Goal: Task Accomplishment & Management: Complete application form

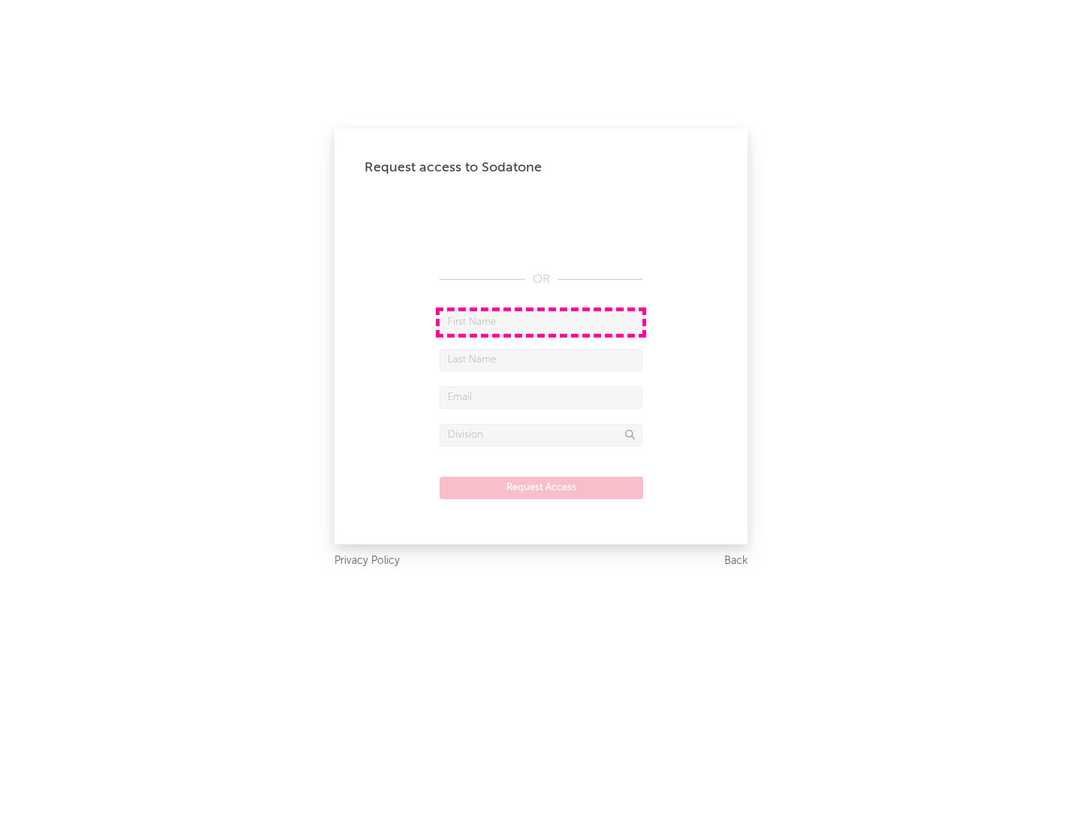
click at [541, 322] on input "text" at bounding box center [541, 322] width 203 height 23
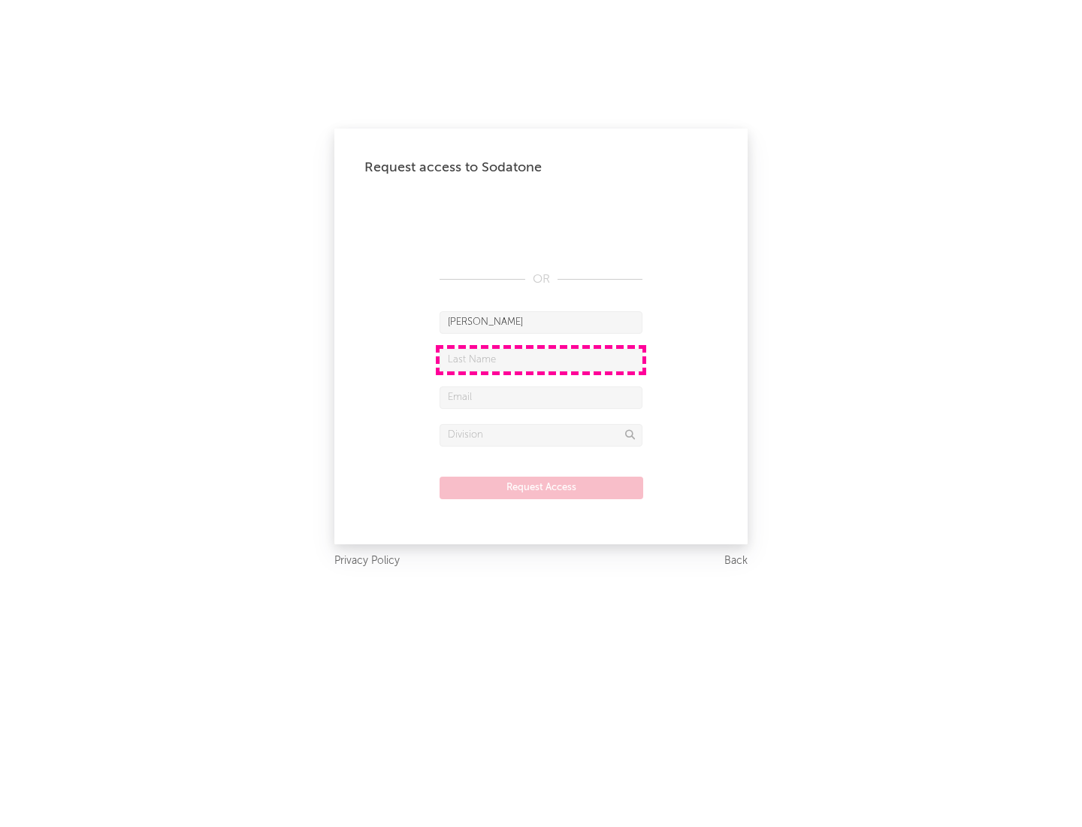
type input "[PERSON_NAME]"
click at [541, 359] on input "text" at bounding box center [541, 360] width 203 height 23
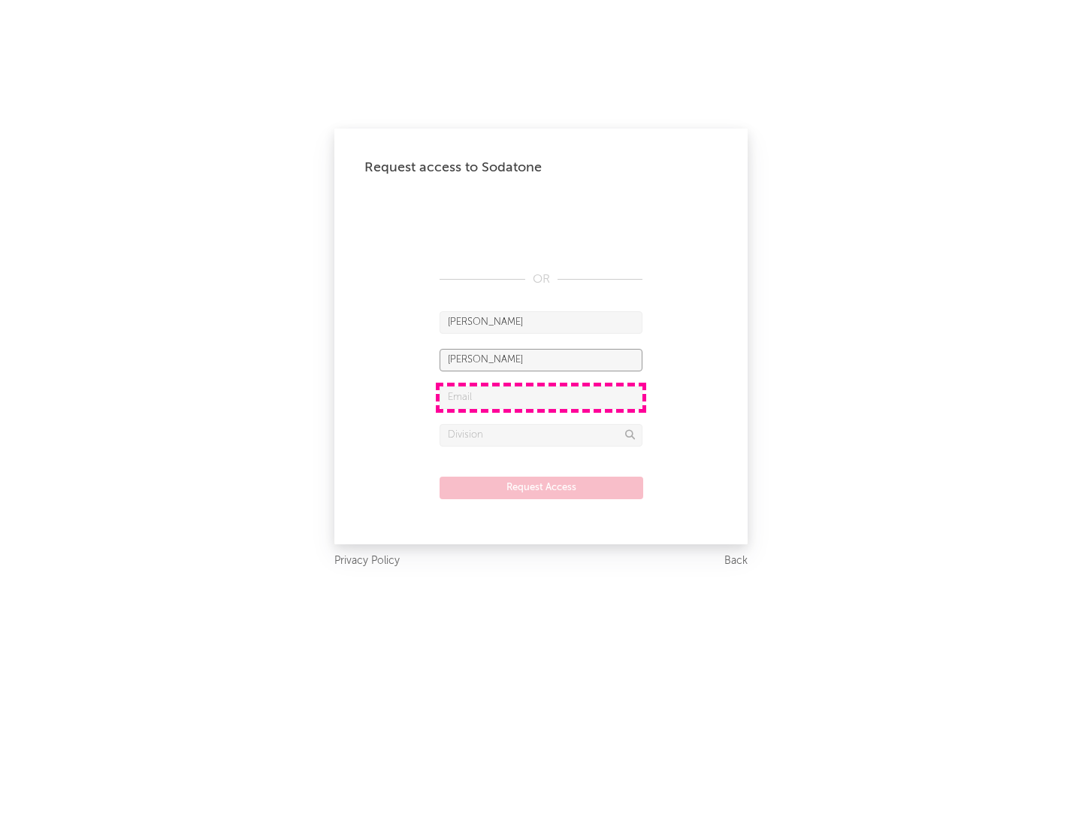
type input "[PERSON_NAME]"
click at [541, 397] on input "text" at bounding box center [541, 397] width 203 height 23
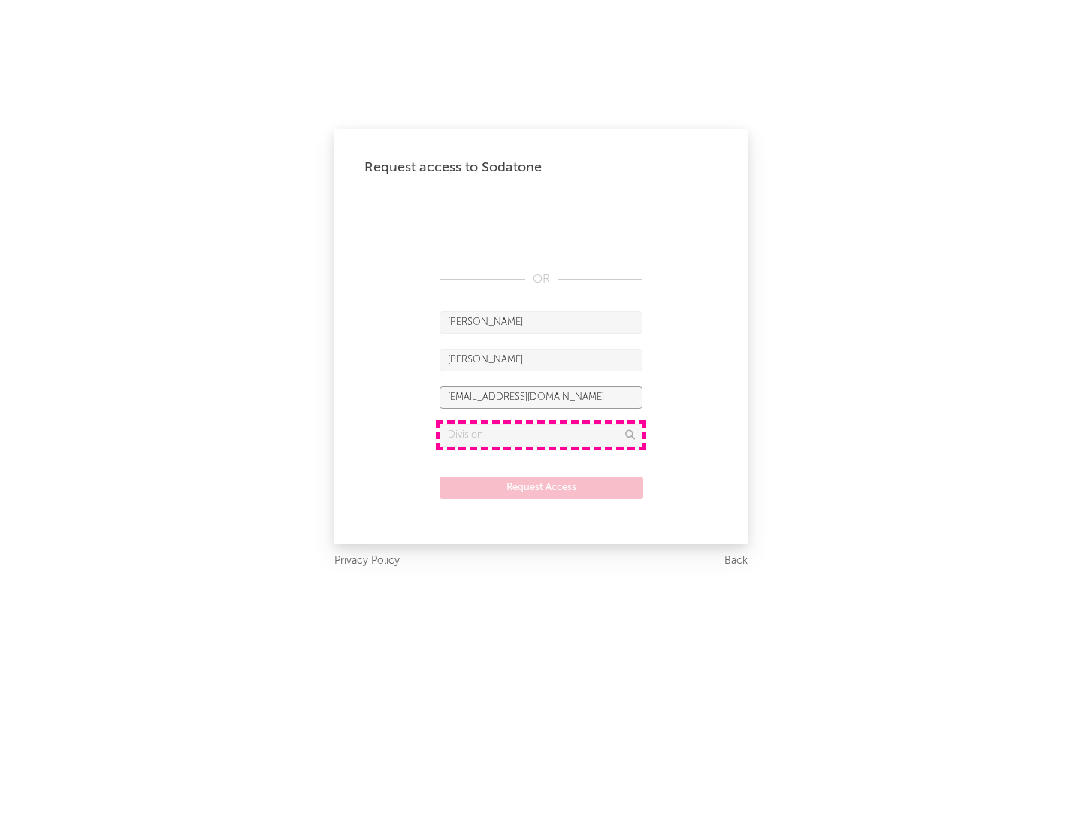
type input "[EMAIL_ADDRESS][DOMAIN_NAME]"
click at [541, 435] on input "text" at bounding box center [541, 435] width 203 height 23
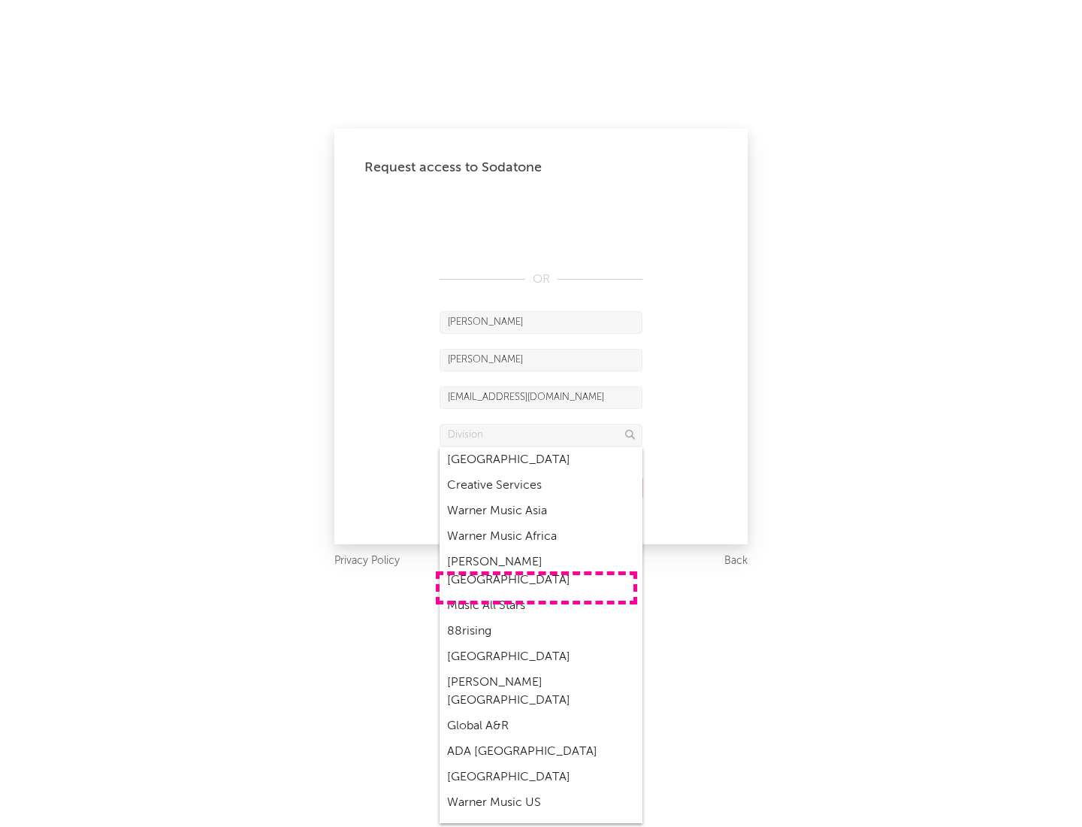
click at [537, 593] on div "Music All Stars" at bounding box center [541, 606] width 203 height 26
type input "Music All Stars"
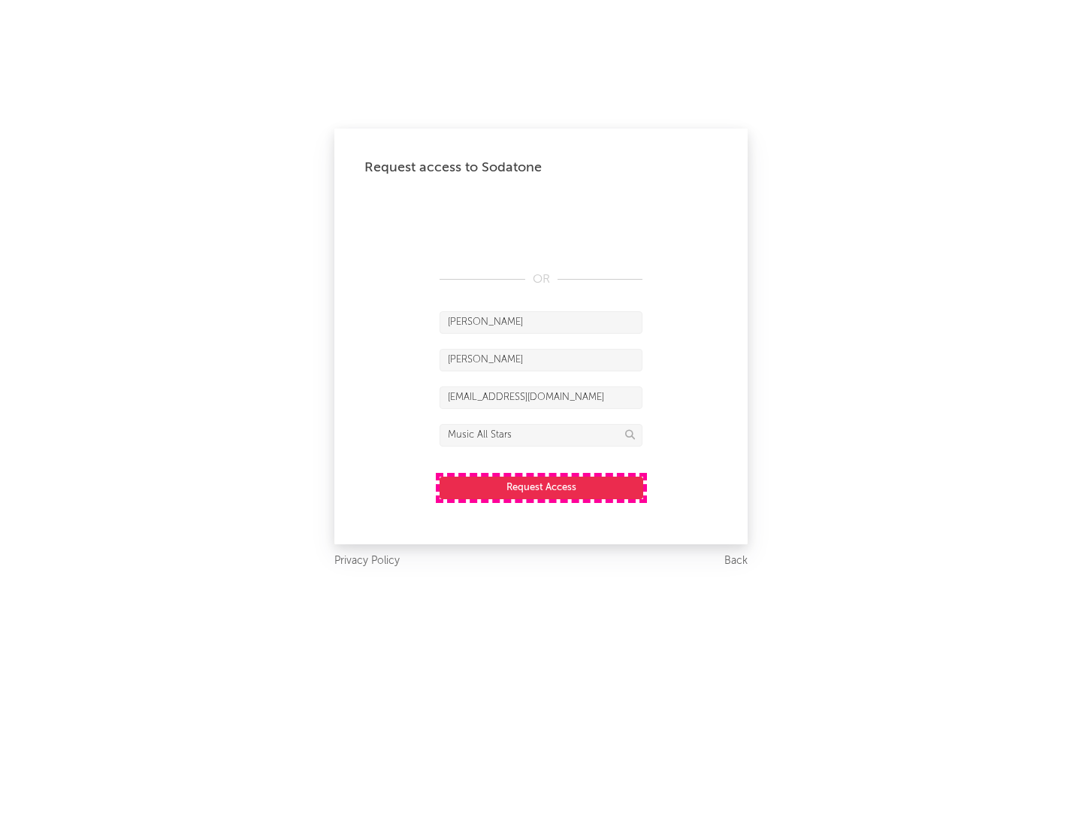
click at [541, 487] on button "Request Access" at bounding box center [542, 488] width 204 height 23
